Goal: Task Accomplishment & Management: Manage account settings

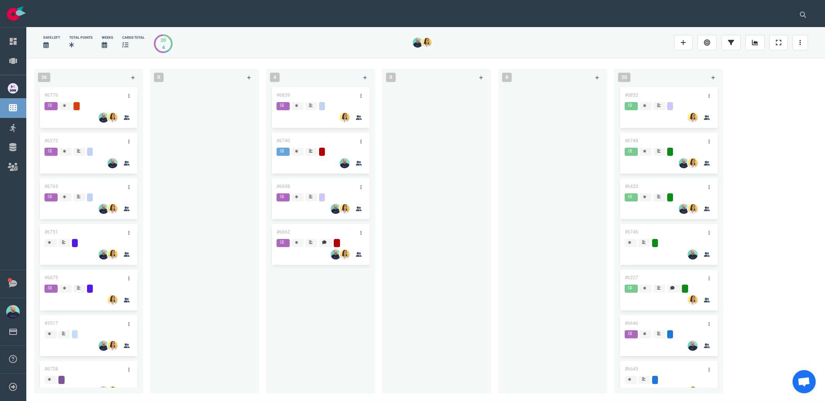
click at [212, 199] on div at bounding box center [205, 235] width 100 height 299
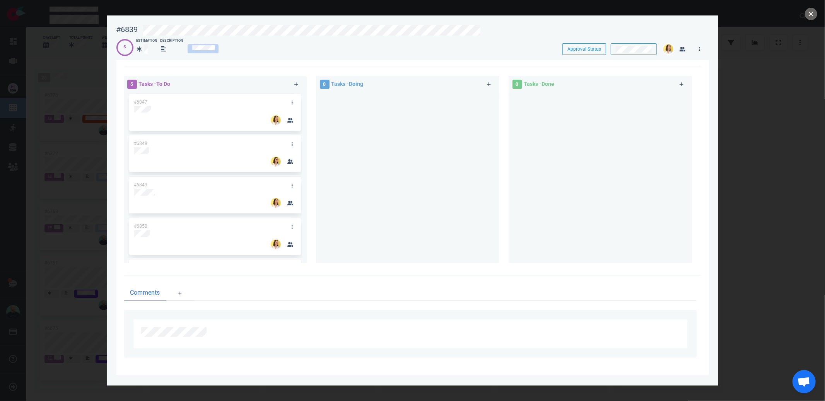
scroll to position [24, 0]
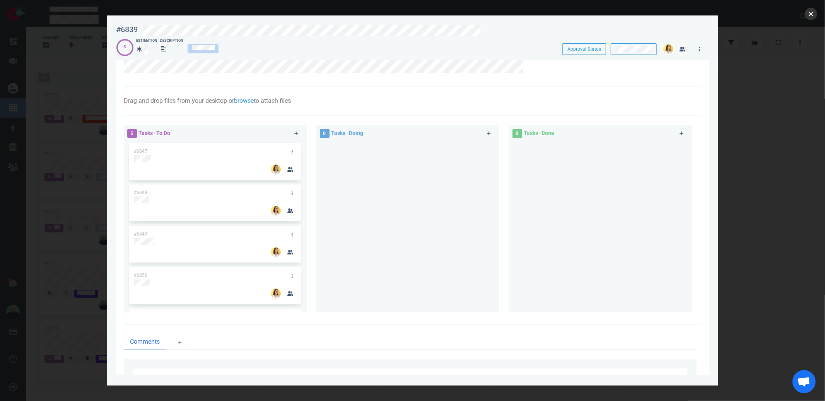
click at [813, 17] on button "close" at bounding box center [811, 14] width 12 height 12
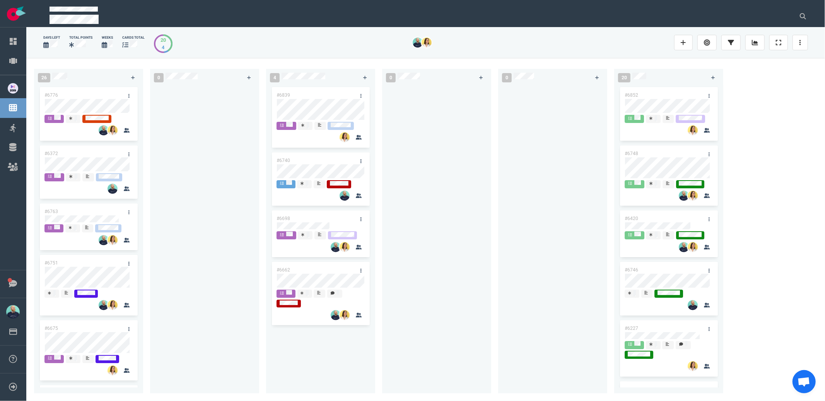
click at [462, 240] on div at bounding box center [437, 235] width 100 height 299
click at [222, 132] on div at bounding box center [205, 235] width 100 height 299
click at [189, 179] on div at bounding box center [205, 235] width 100 height 299
click at [170, 216] on div at bounding box center [205, 235] width 100 height 299
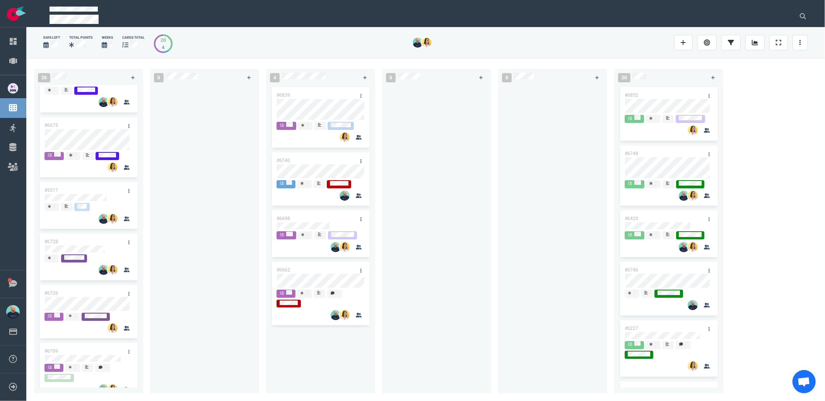
scroll to position [240, 0]
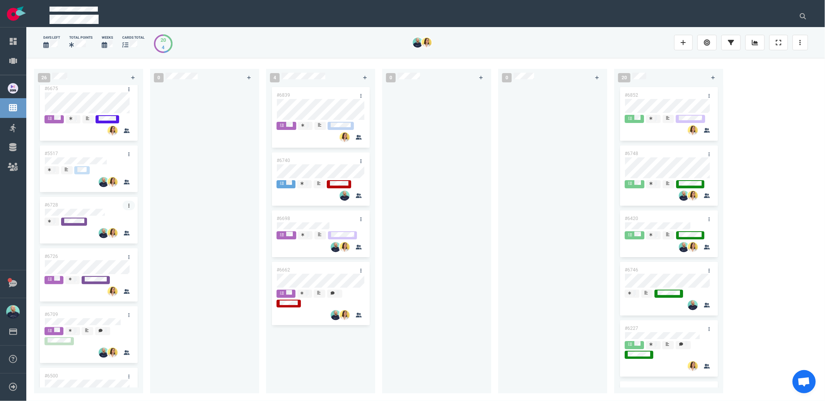
click at [128, 205] on icon at bounding box center [128, 206] width 1 height 5
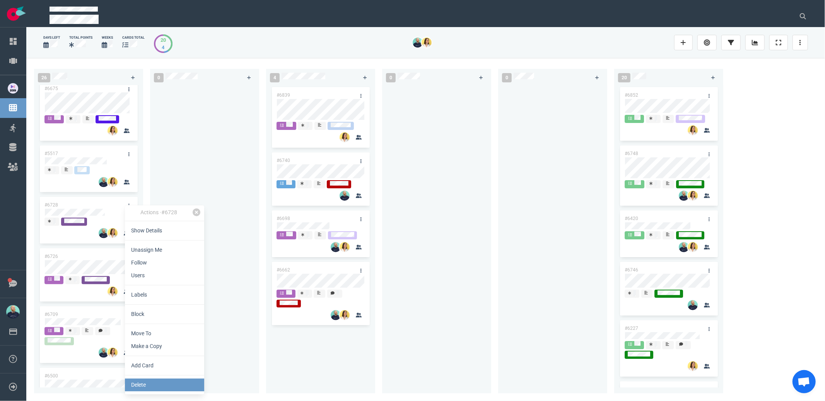
click at [144, 382] on link "Delete" at bounding box center [164, 385] width 79 height 13
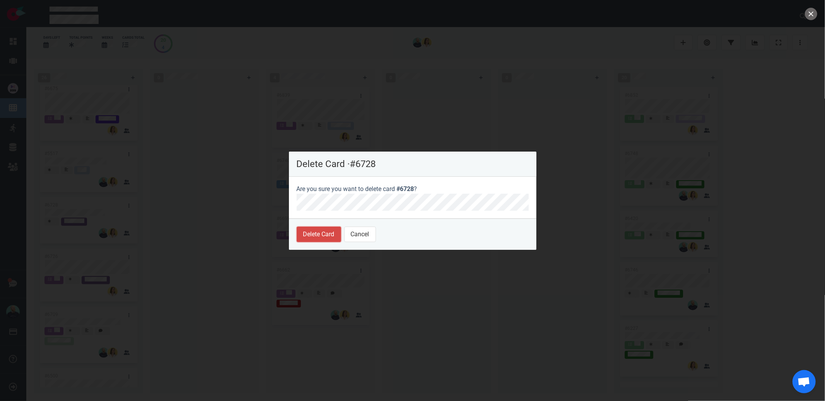
click at [315, 236] on button "Delete Card" at bounding box center [319, 234] width 44 height 15
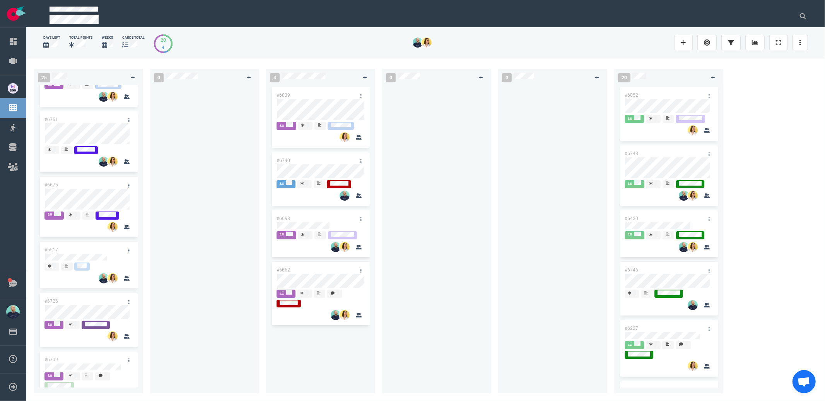
scroll to position [0, 0]
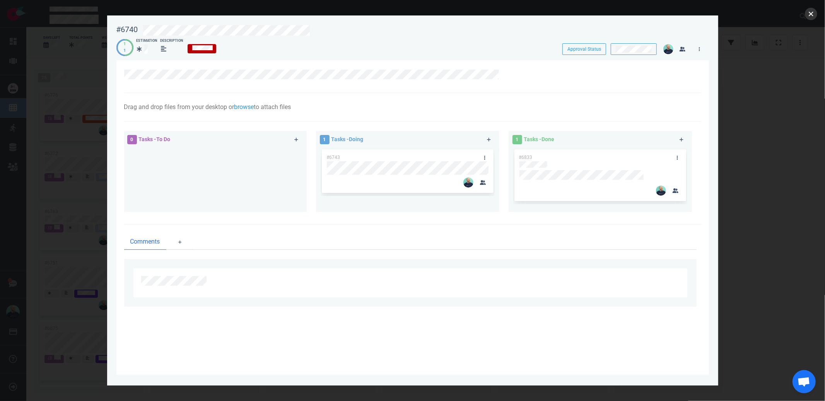
click at [811, 11] on button "close" at bounding box center [811, 14] width 12 height 12
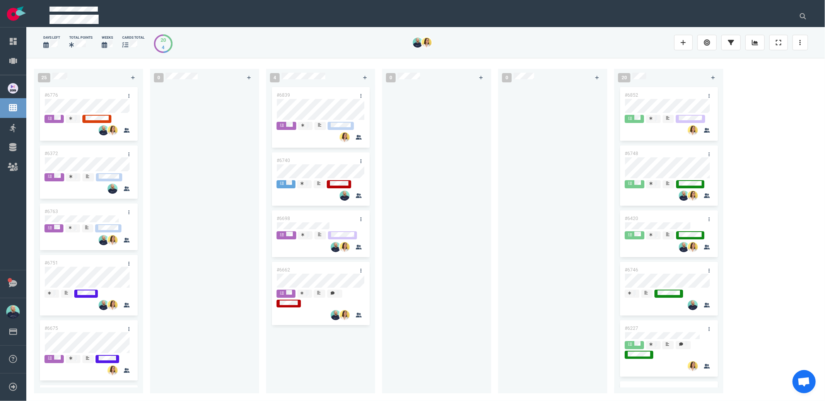
click at [520, 173] on div at bounding box center [553, 235] width 100 height 299
click at [414, 178] on div at bounding box center [437, 235] width 100 height 299
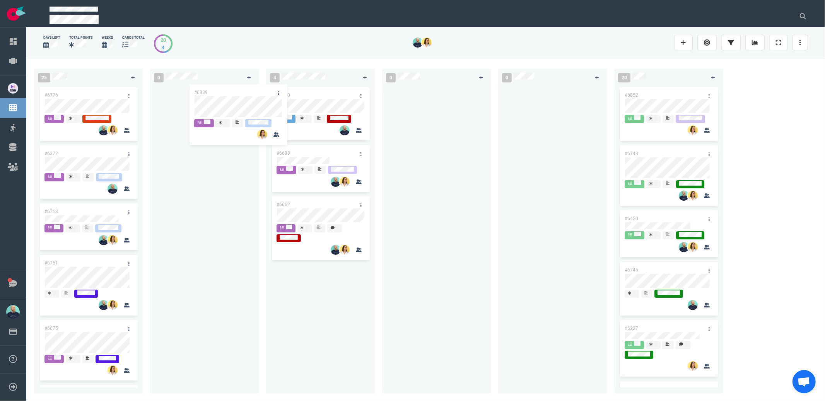
click at [195, 111] on div "25 #6776 #6372 #6763 #6751 #6675 #5517 #6726 #6709 #6500 #6252 #6678 #6705 #662…" at bounding box center [425, 229] width 799 height 343
click at [478, 140] on div at bounding box center [437, 235] width 100 height 299
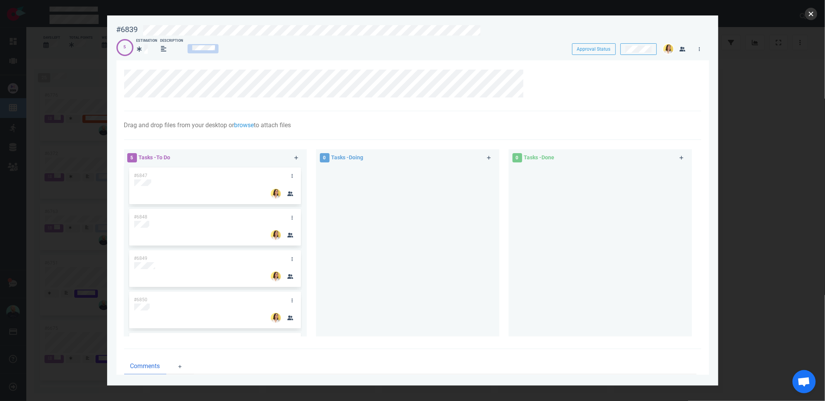
click at [813, 14] on button "close" at bounding box center [811, 14] width 12 height 12
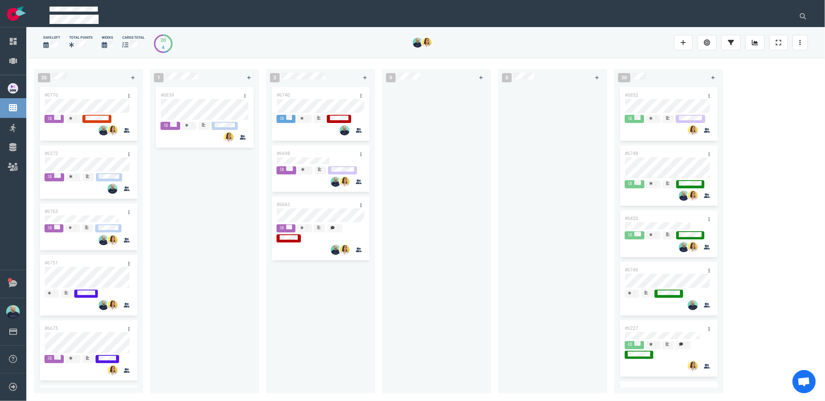
click at [207, 253] on div "#6839" at bounding box center [205, 235] width 100 height 299
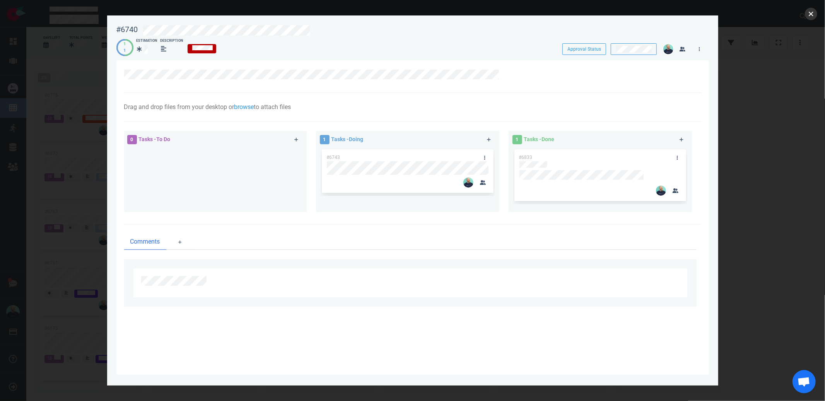
click at [808, 17] on button "close" at bounding box center [811, 14] width 12 height 12
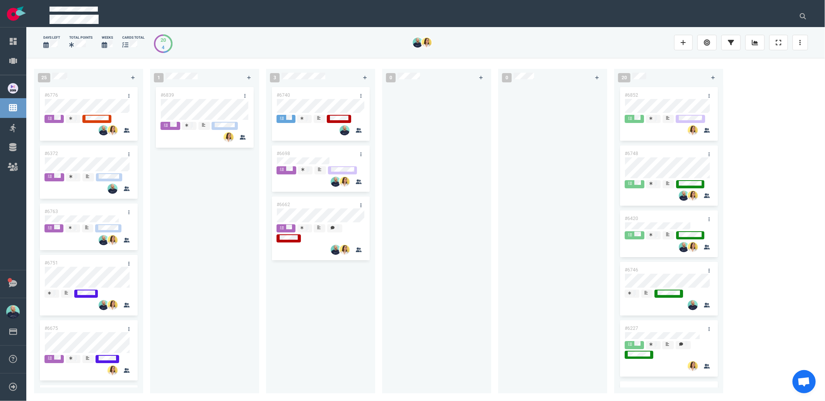
click at [240, 197] on div "#6839" at bounding box center [205, 235] width 100 height 299
click at [302, 157] on div at bounding box center [321, 161] width 88 height 9
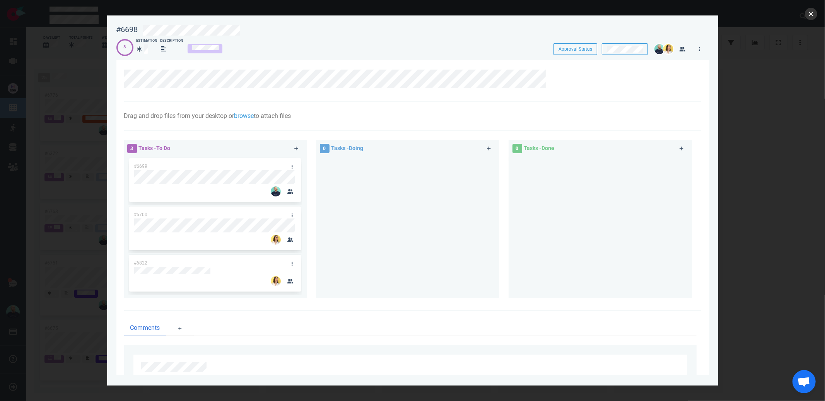
click at [811, 12] on button "close" at bounding box center [811, 14] width 12 height 12
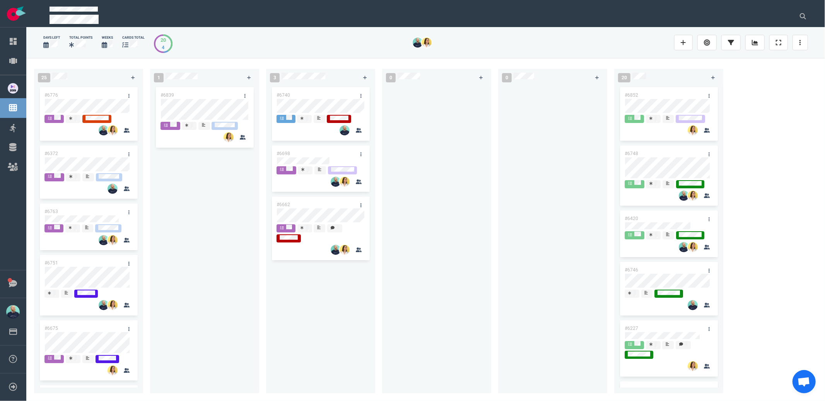
click at [286, 296] on div "#6740 #6698 #6662" at bounding box center [321, 235] width 100 height 299
click at [467, 218] on div at bounding box center [437, 235] width 100 height 299
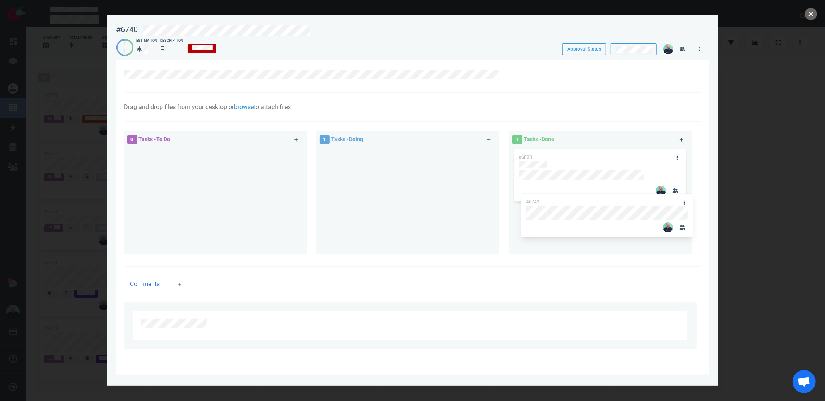
drag, startPoint x: 455, startPoint y: 167, endPoint x: 612, endPoint y: 200, distance: 160.9
click at [612, 200] on div "0 Tasks - To Do 1 Tasks - Doing #6743 #6743 1 Tasks - Done #6833" at bounding box center [411, 194] width 582 height 135
click at [810, 14] on button "close" at bounding box center [811, 14] width 12 height 12
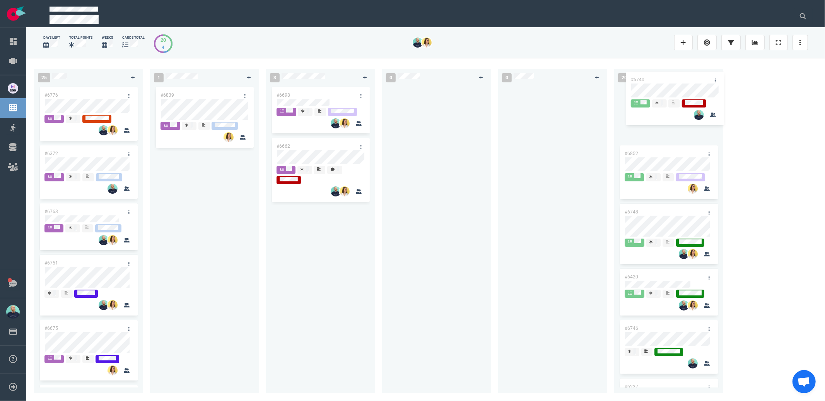
click at [659, 85] on div "25 #6776 #6372 #6763 #6751 #6675 #5517 #6726 #6709 #6500 #6252 #6678 #6705 #662…" at bounding box center [425, 229] width 799 height 343
